Goal: Information Seeking & Learning: Learn about a topic

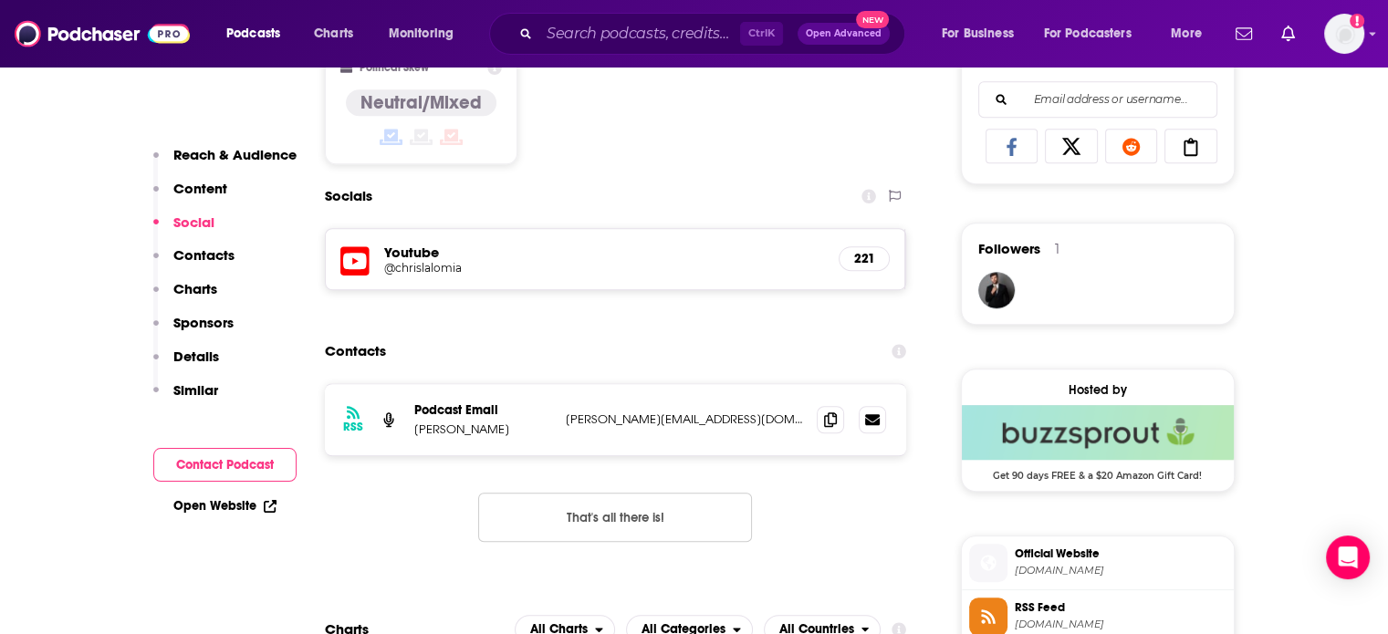
scroll to position [1187, 0]
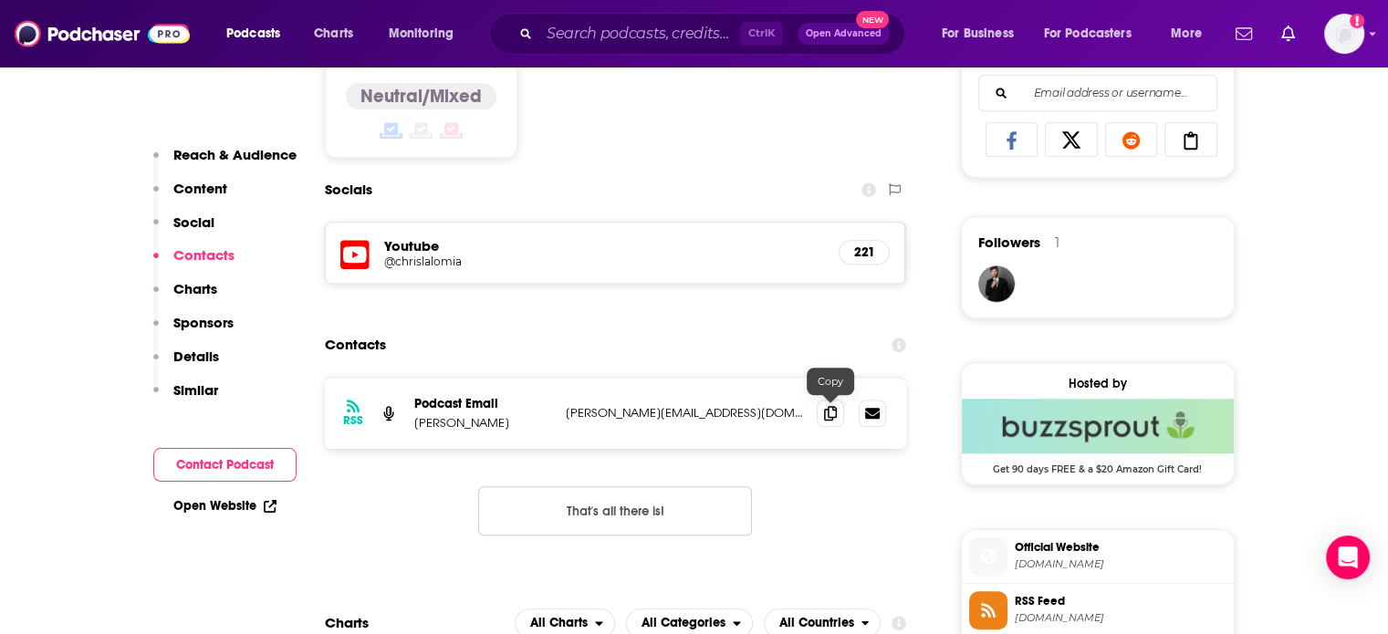
click at [833, 415] on icon at bounding box center [830, 413] width 13 height 15
click at [830, 408] on icon at bounding box center [830, 412] width 13 height 15
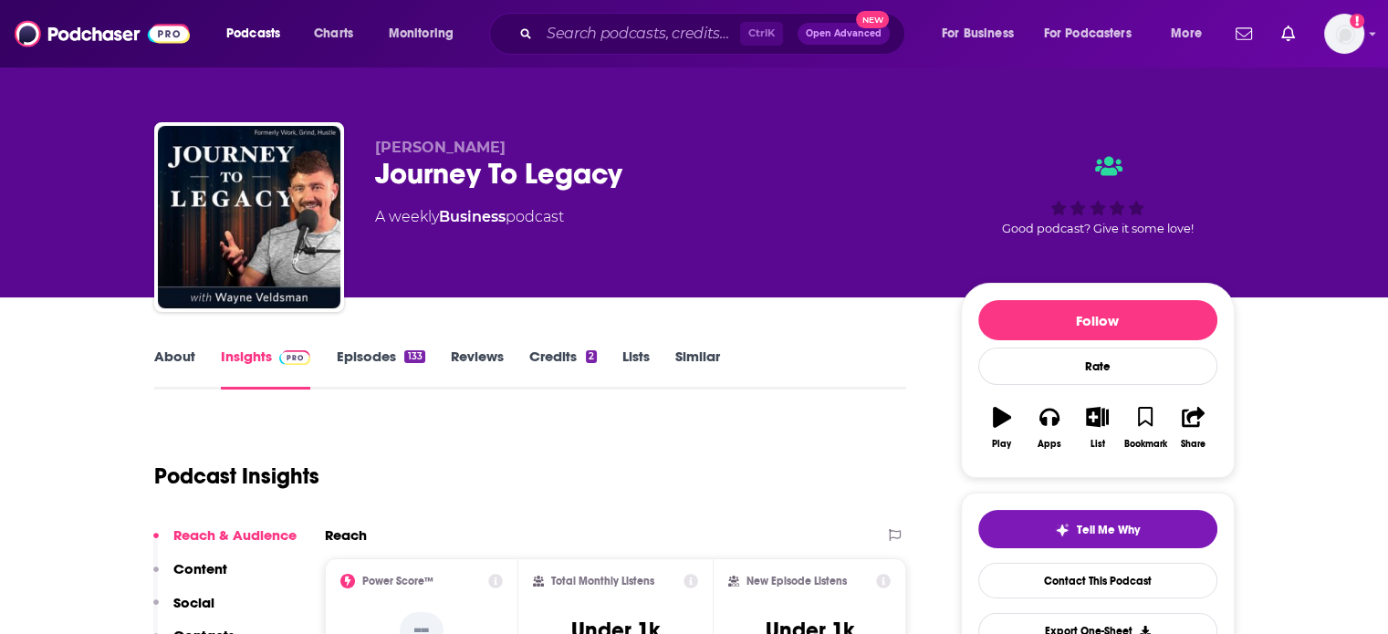
click at [175, 364] on link "About" at bounding box center [174, 369] width 41 height 42
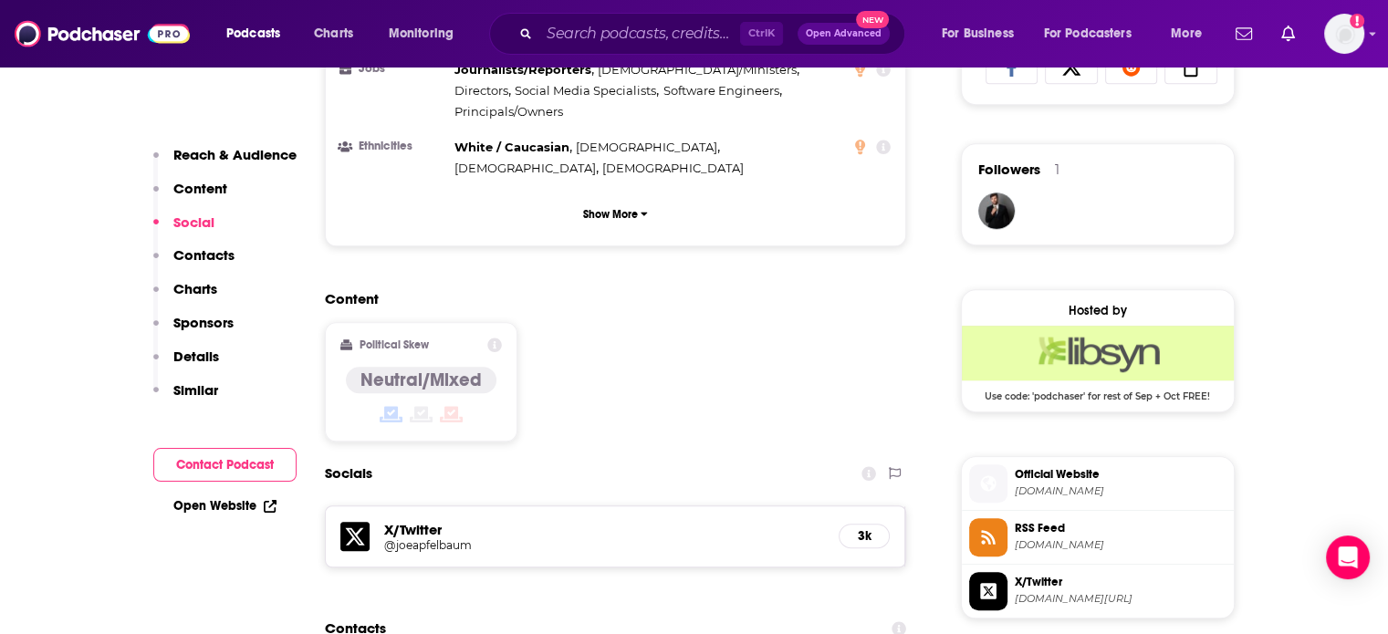
scroll to position [1369, 0]
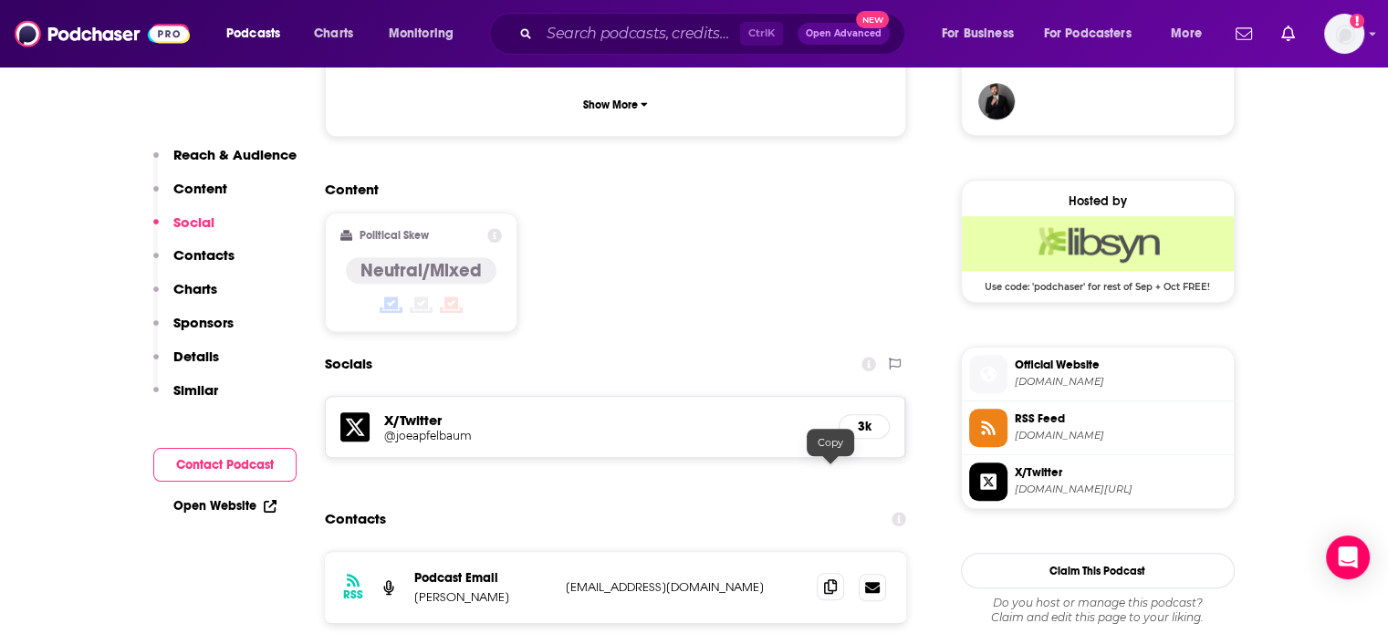
click at [830, 580] on icon at bounding box center [830, 587] width 13 height 15
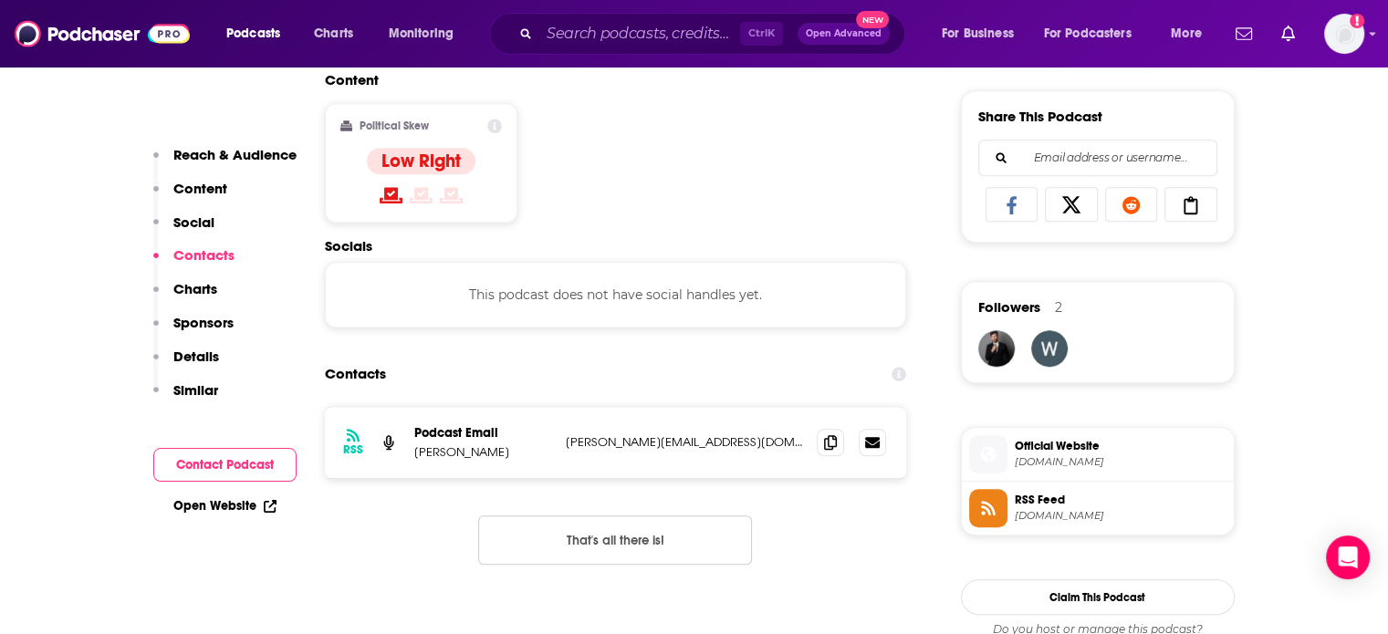
scroll to position [1187, 0]
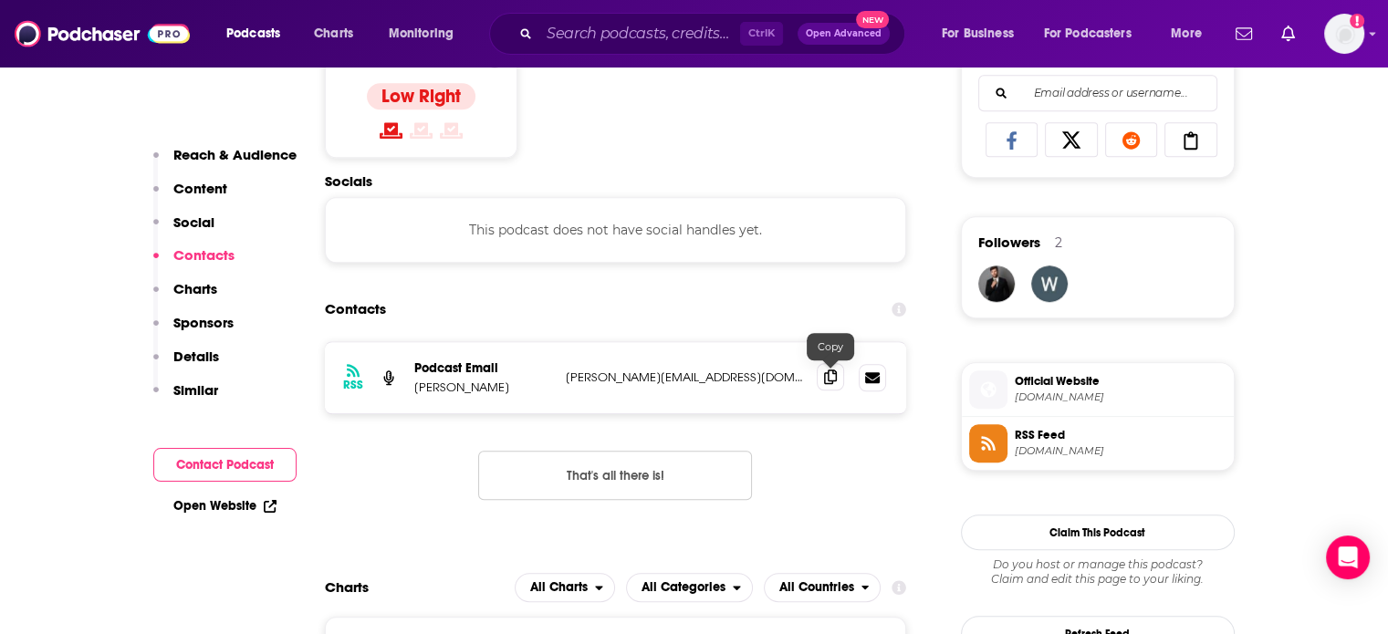
click at [836, 379] on icon at bounding box center [830, 377] width 13 height 15
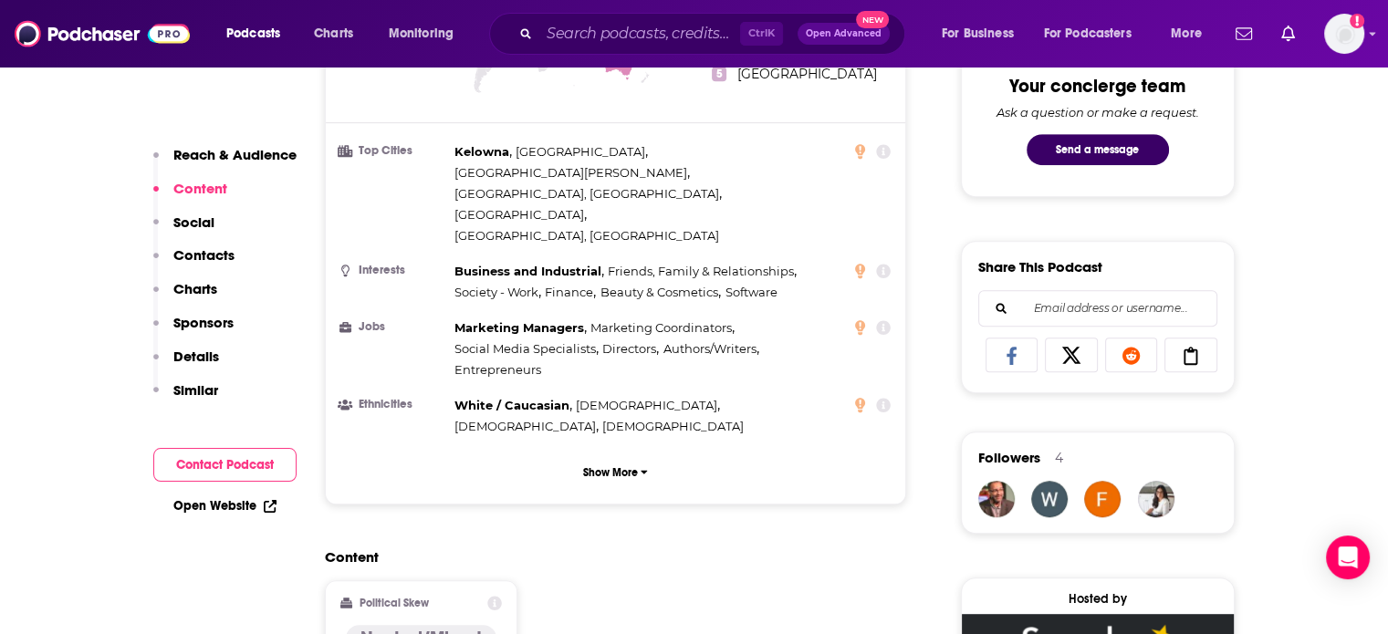
scroll to position [1461, 0]
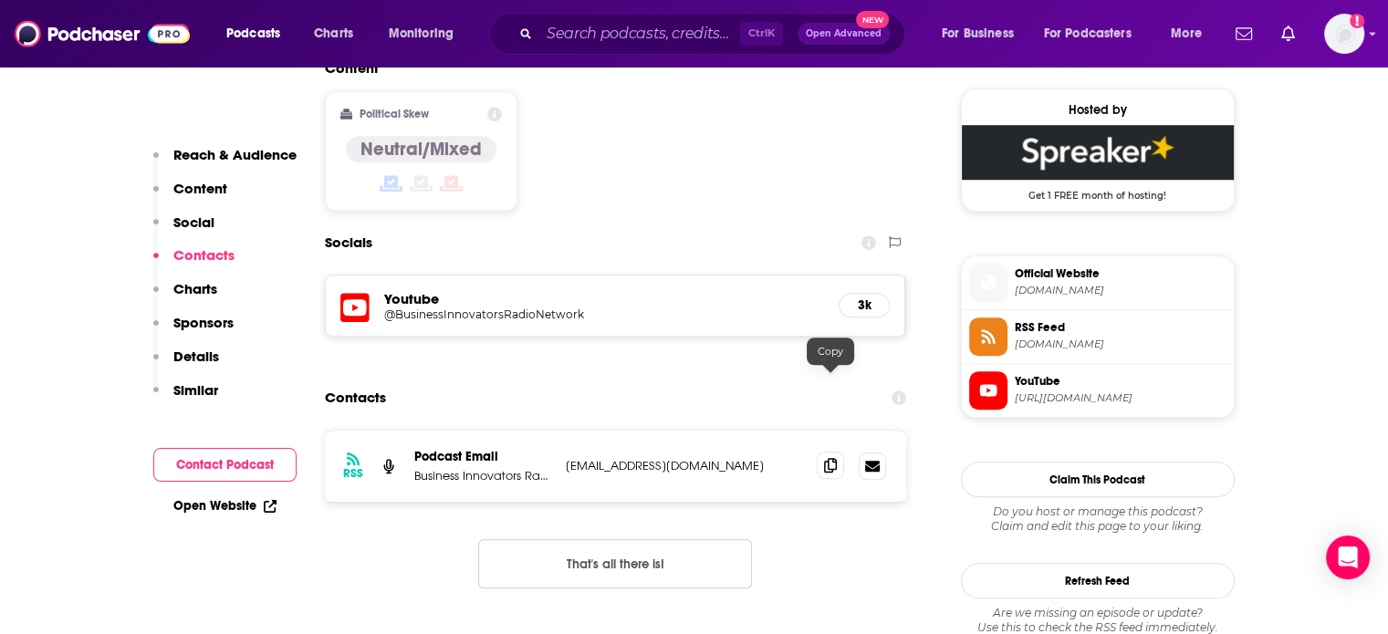
click at [828, 458] on icon at bounding box center [830, 465] width 13 height 15
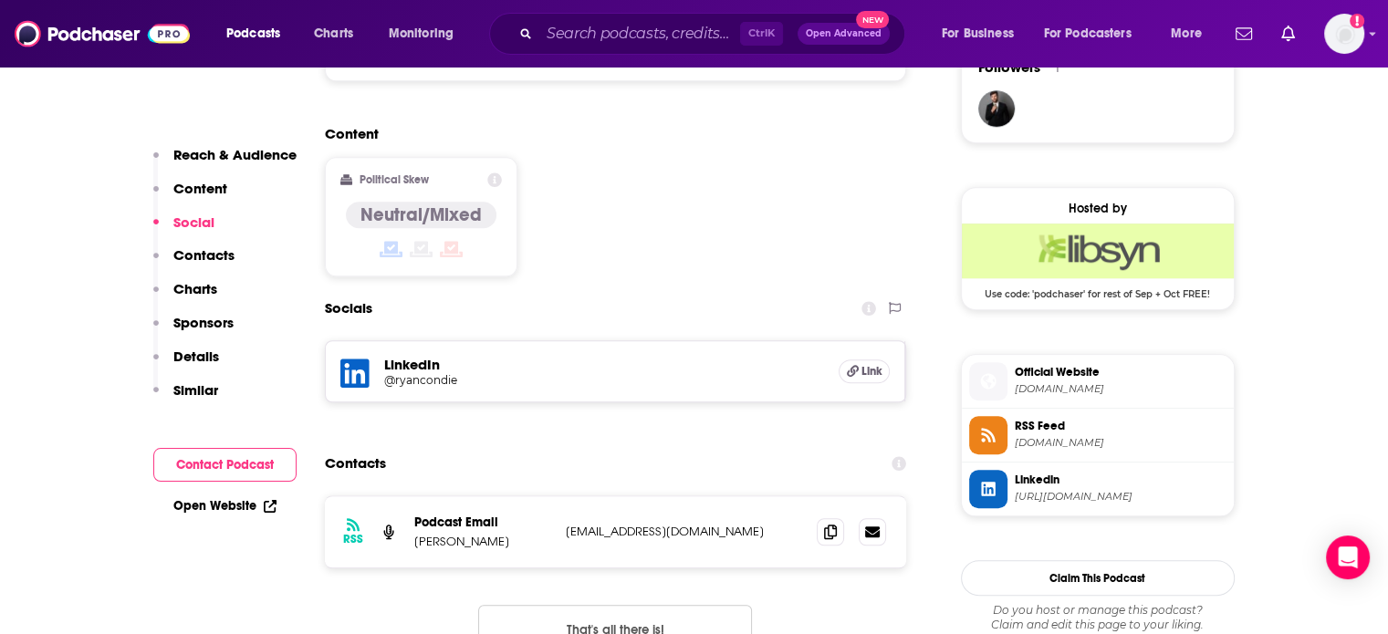
scroll to position [1369, 0]
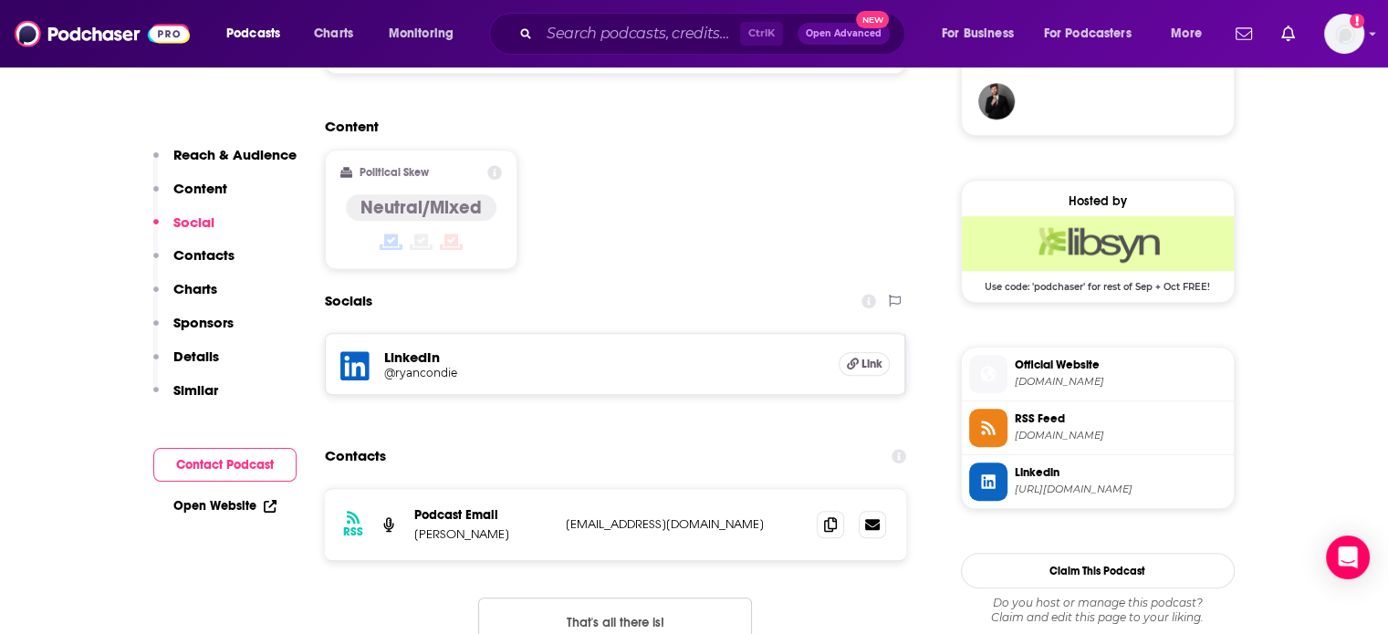
click at [226, 503] on link "Open Website" at bounding box center [224, 506] width 103 height 16
click at [1030, 430] on span "ryancondie.libsyn.com" at bounding box center [1121, 436] width 212 height 14
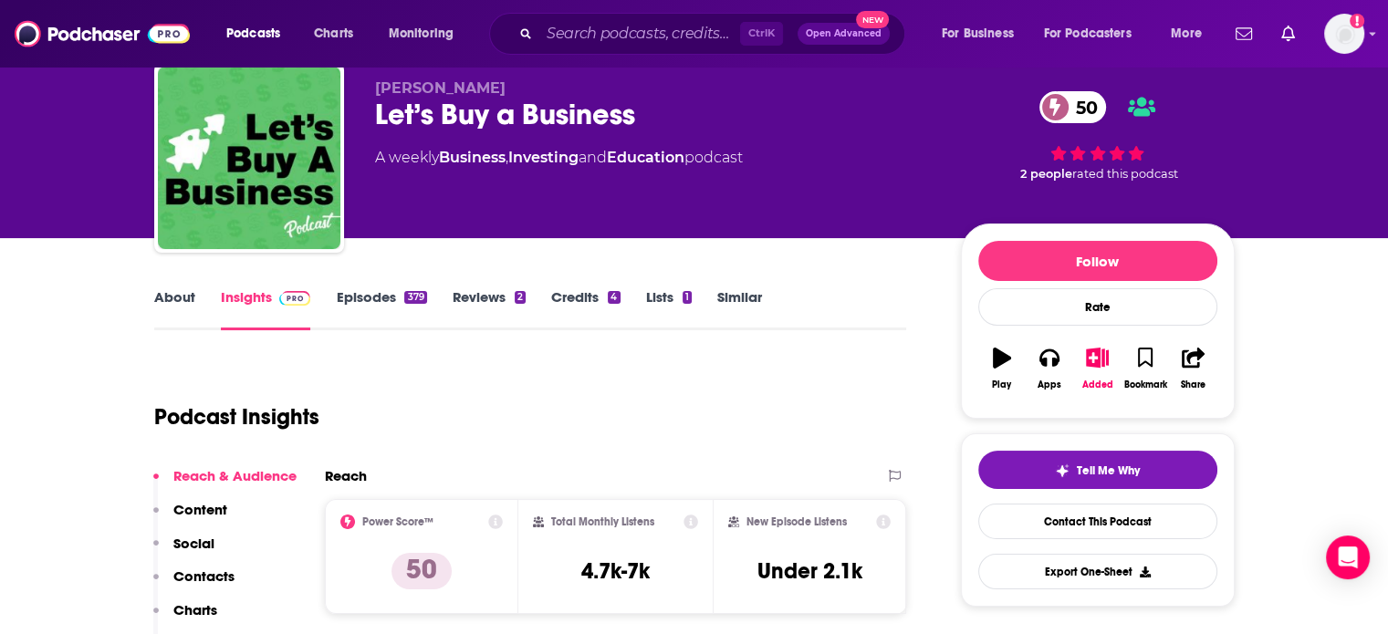
scroll to position [0, 0]
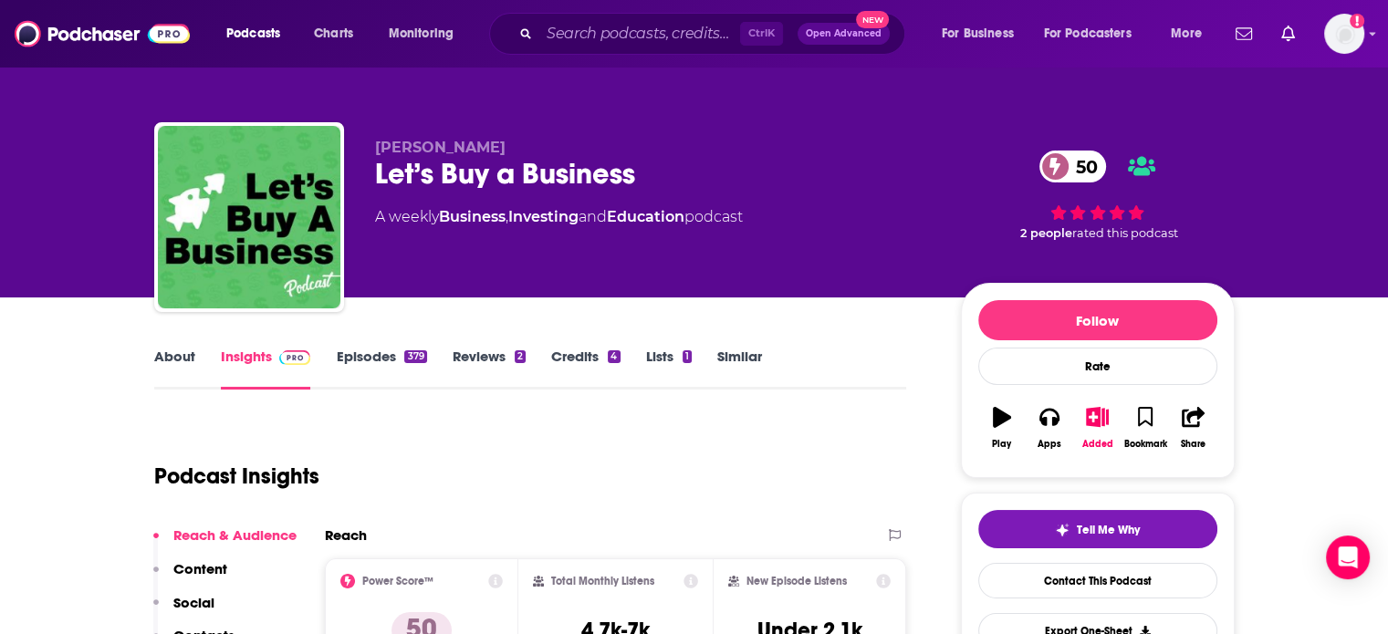
click at [170, 372] on link "About" at bounding box center [174, 369] width 41 height 42
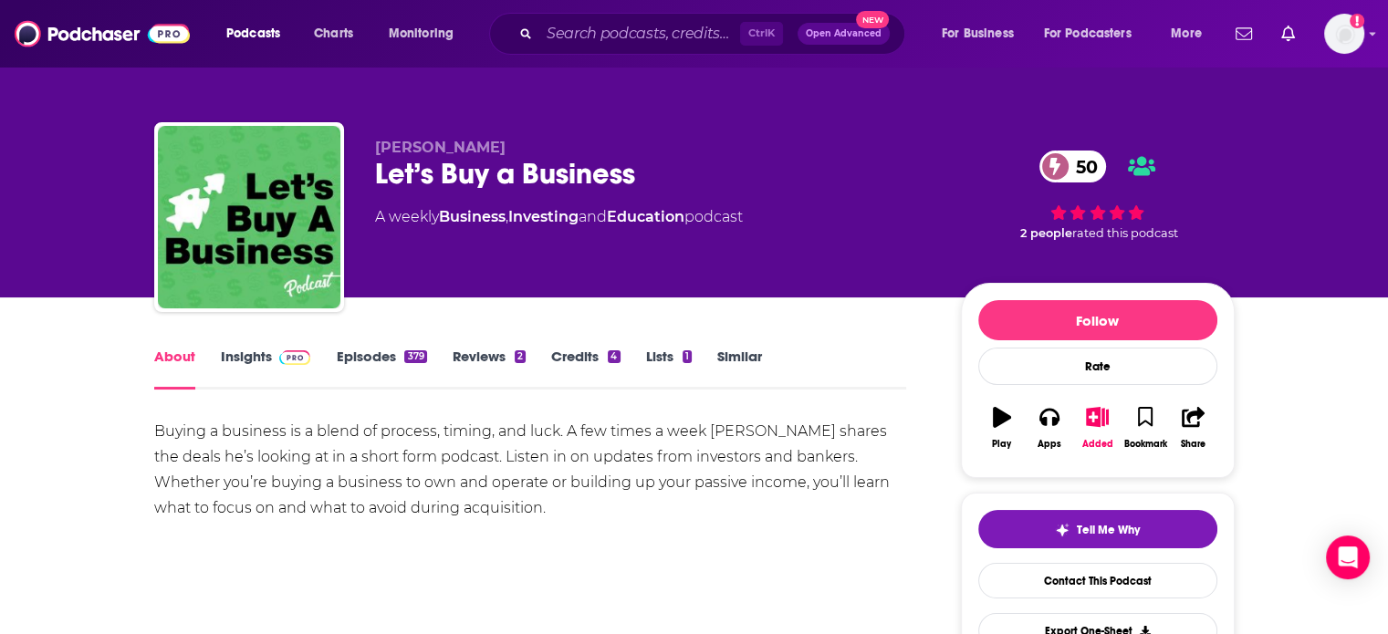
click at [279, 365] on span at bounding box center [295, 356] width 32 height 17
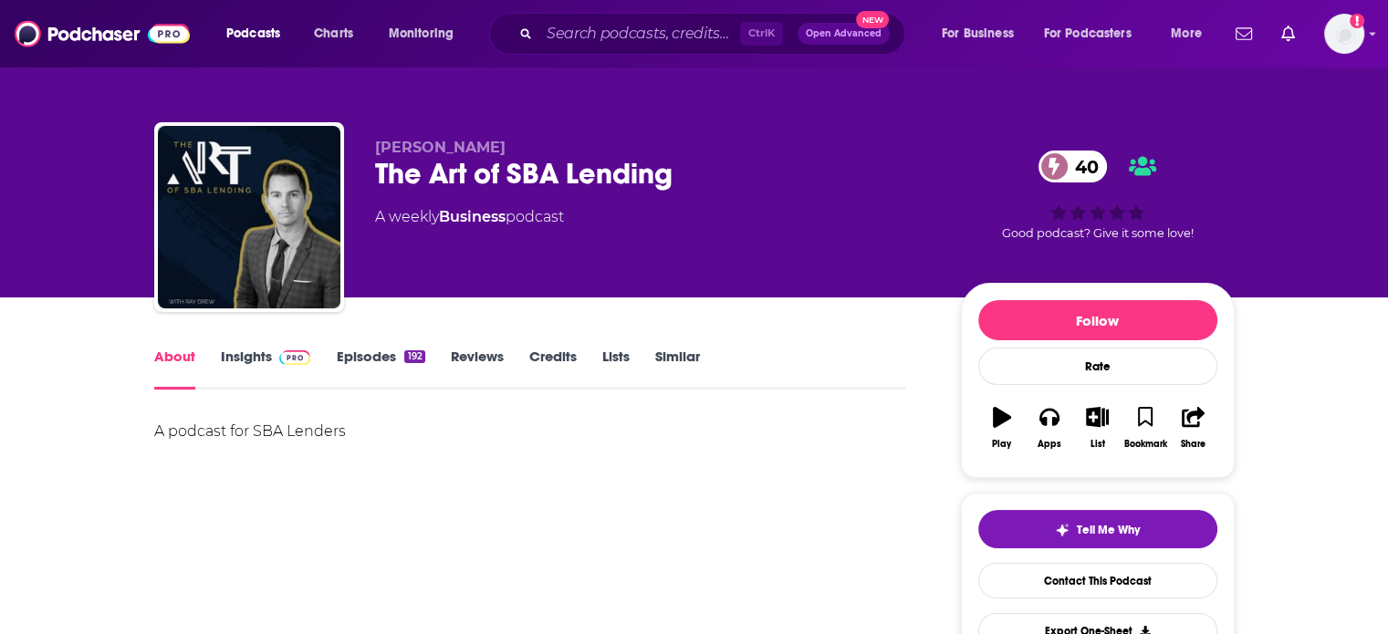
click at [244, 361] on link "Insights" at bounding box center [266, 369] width 90 height 42
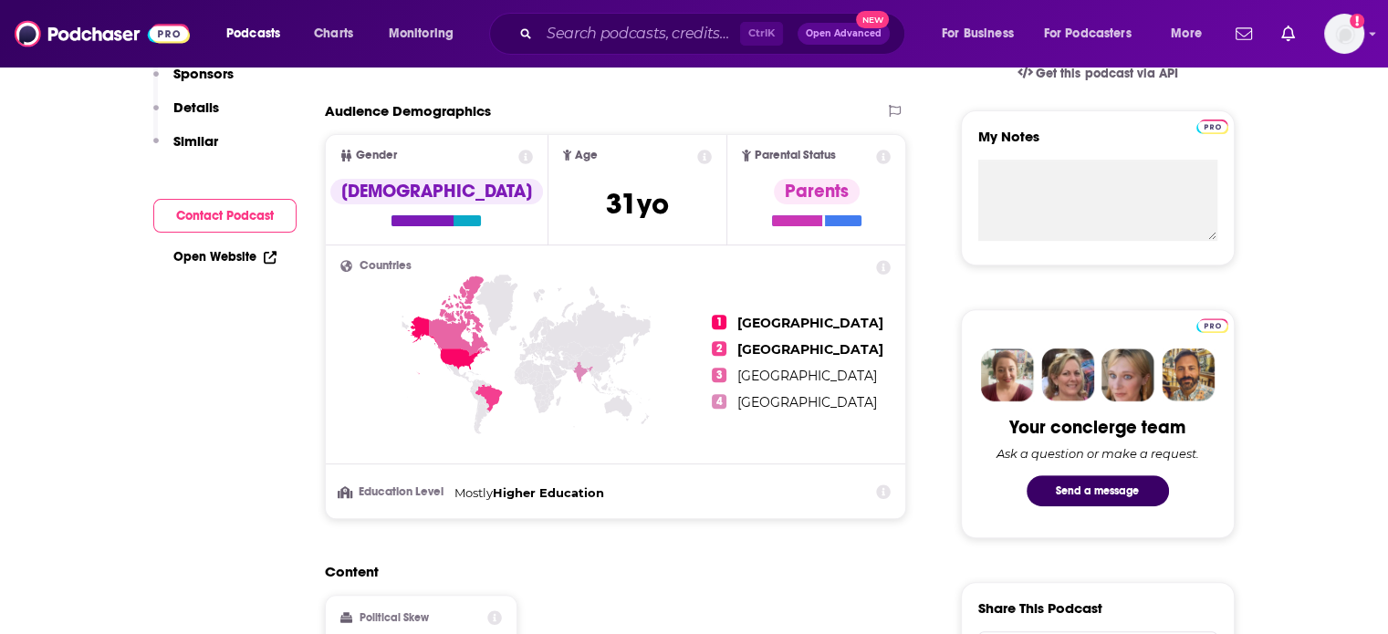
scroll to position [183, 0]
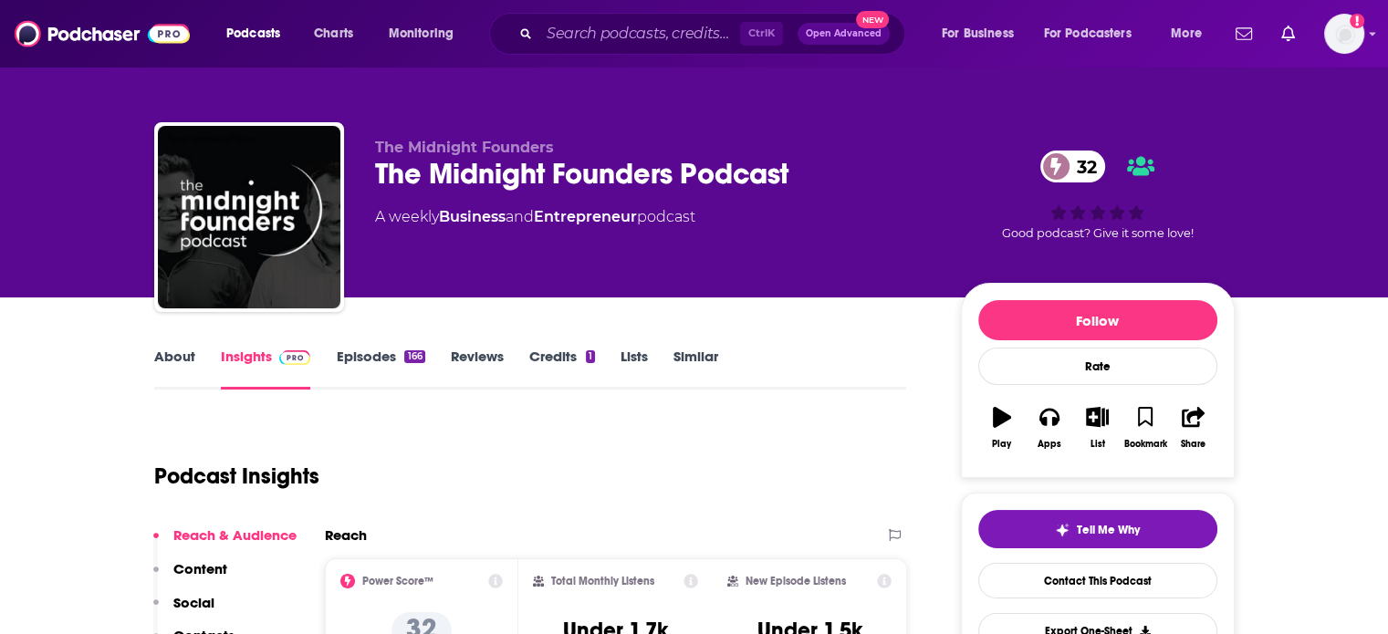
drag, startPoint x: 186, startPoint y: 345, endPoint x: 178, endPoint y: 362, distance: 19.2
click at [186, 345] on div "About Insights Episodes 166 Reviews Credits 1 Lists Similar" at bounding box center [530, 367] width 753 height 45
click at [179, 362] on link "About" at bounding box center [174, 369] width 41 height 42
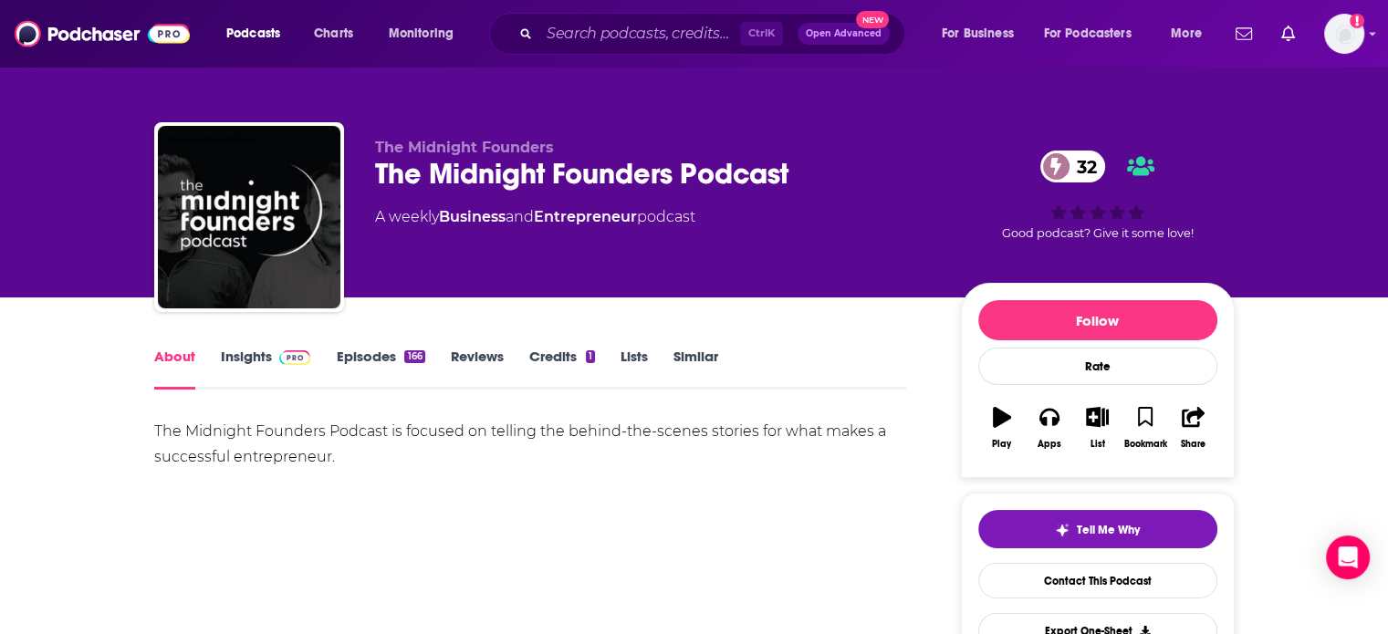
click at [284, 361] on img at bounding box center [295, 358] width 32 height 15
